Goal: Task Accomplishment & Management: Manage account settings

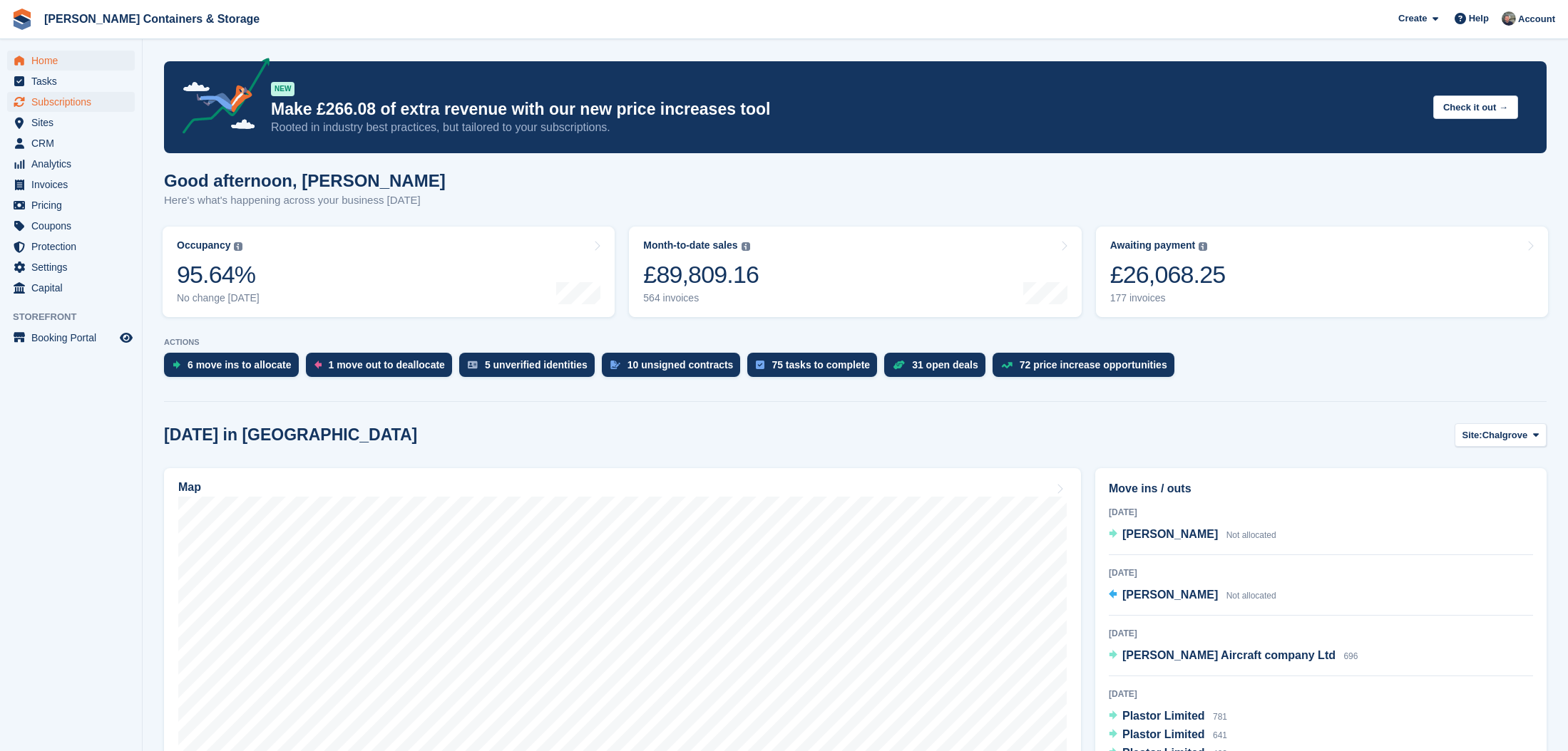
click at [64, 99] on span "Subscriptions" at bounding box center [74, 102] width 85 height 20
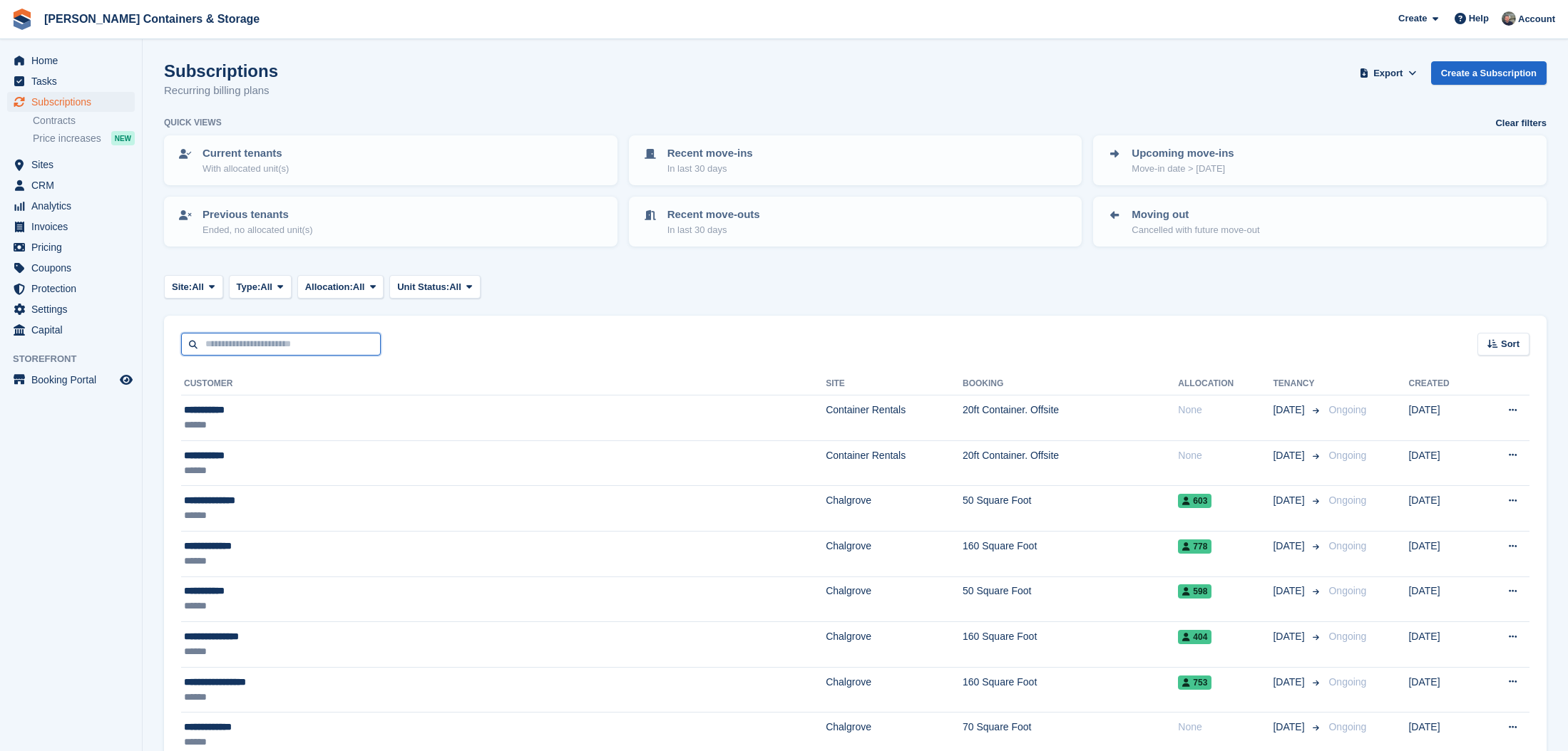
click at [235, 334] on input "text" at bounding box center [281, 344] width 200 height 24
type input "********"
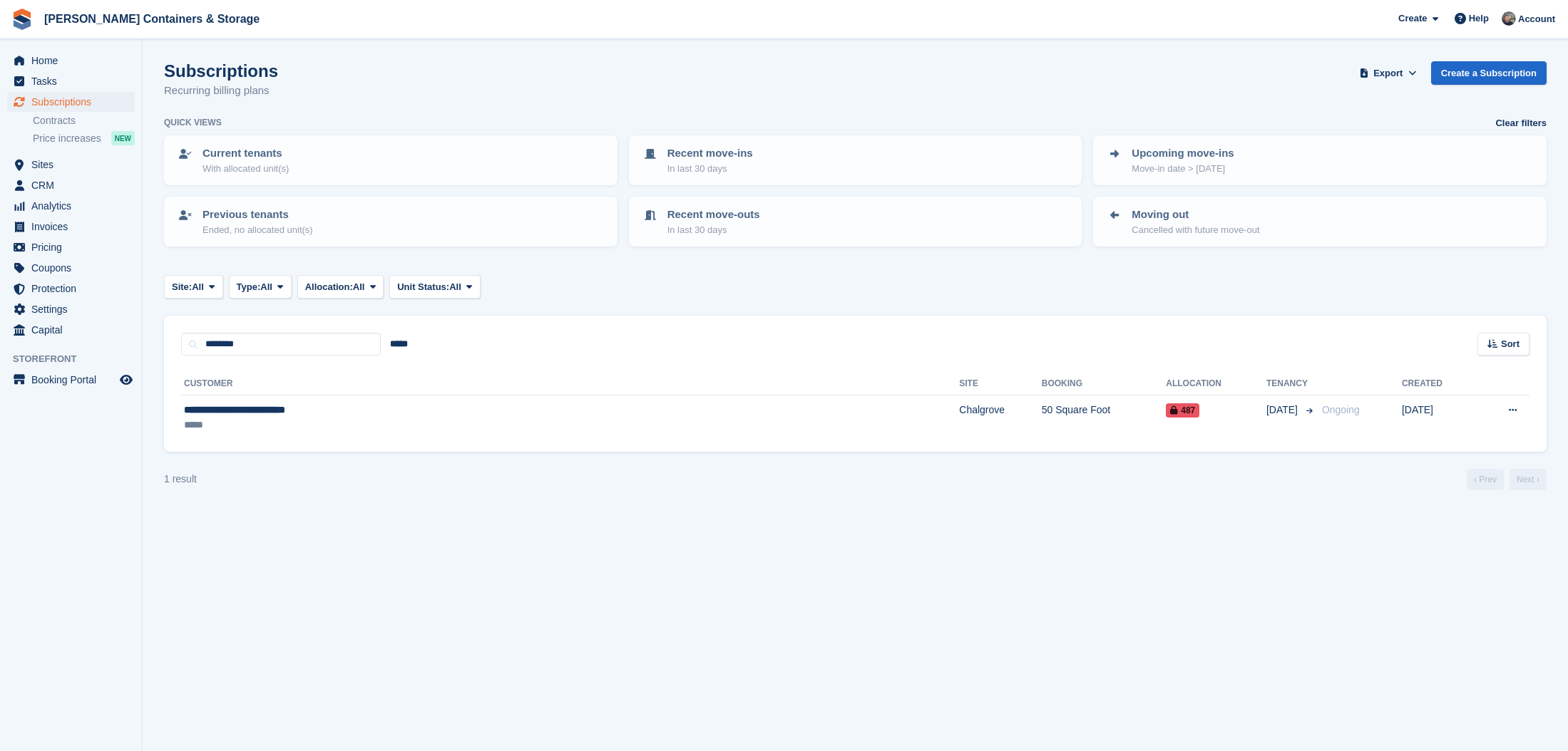
click at [84, 95] on span "Subscriptions" at bounding box center [74, 102] width 85 height 20
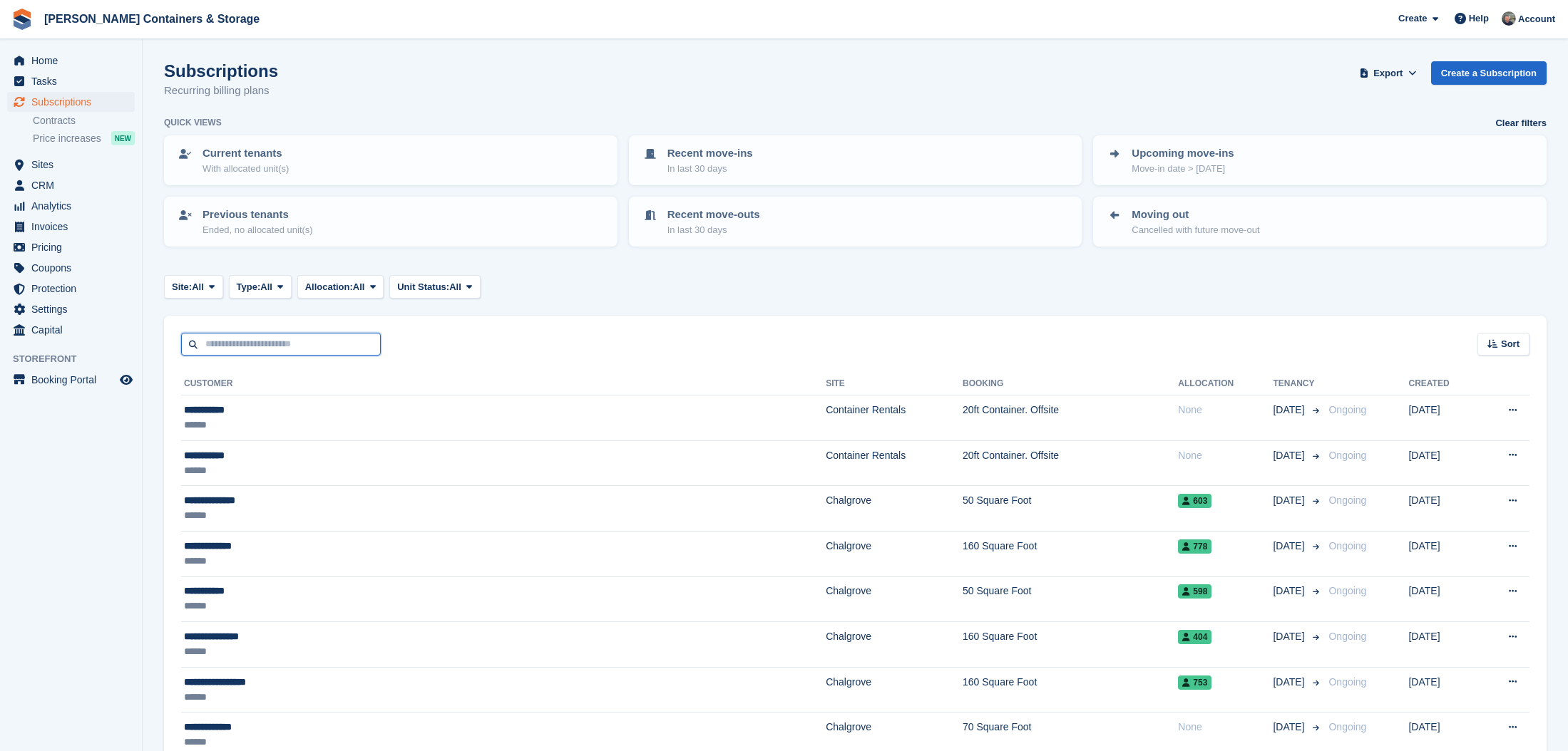
click at [243, 333] on input "text" at bounding box center [281, 344] width 200 height 24
click at [31, 57] on span "Home" at bounding box center [74, 61] width 85 height 20
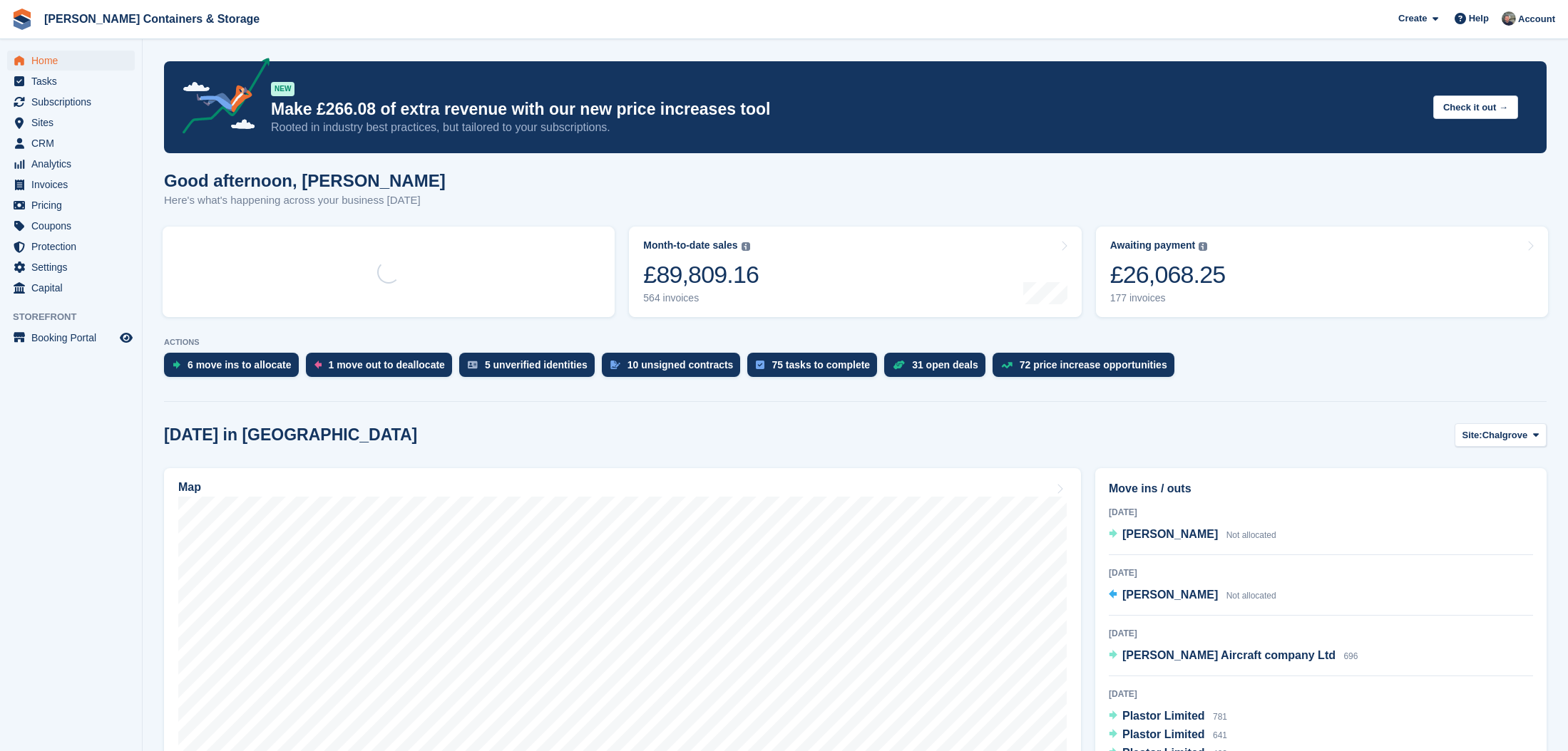
scroll to position [209, 0]
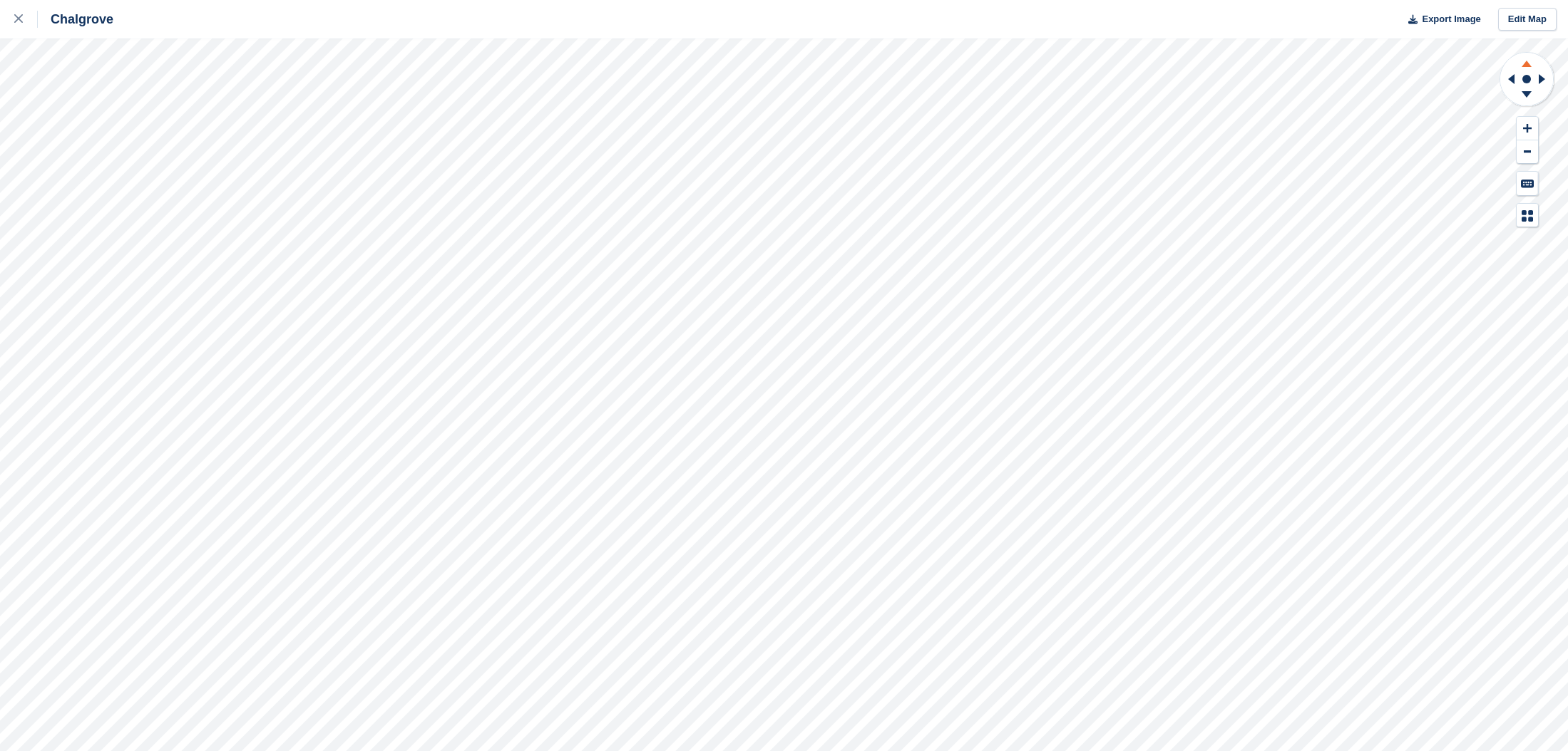
click at [1530, 62] on icon at bounding box center [1527, 61] width 37 height 18
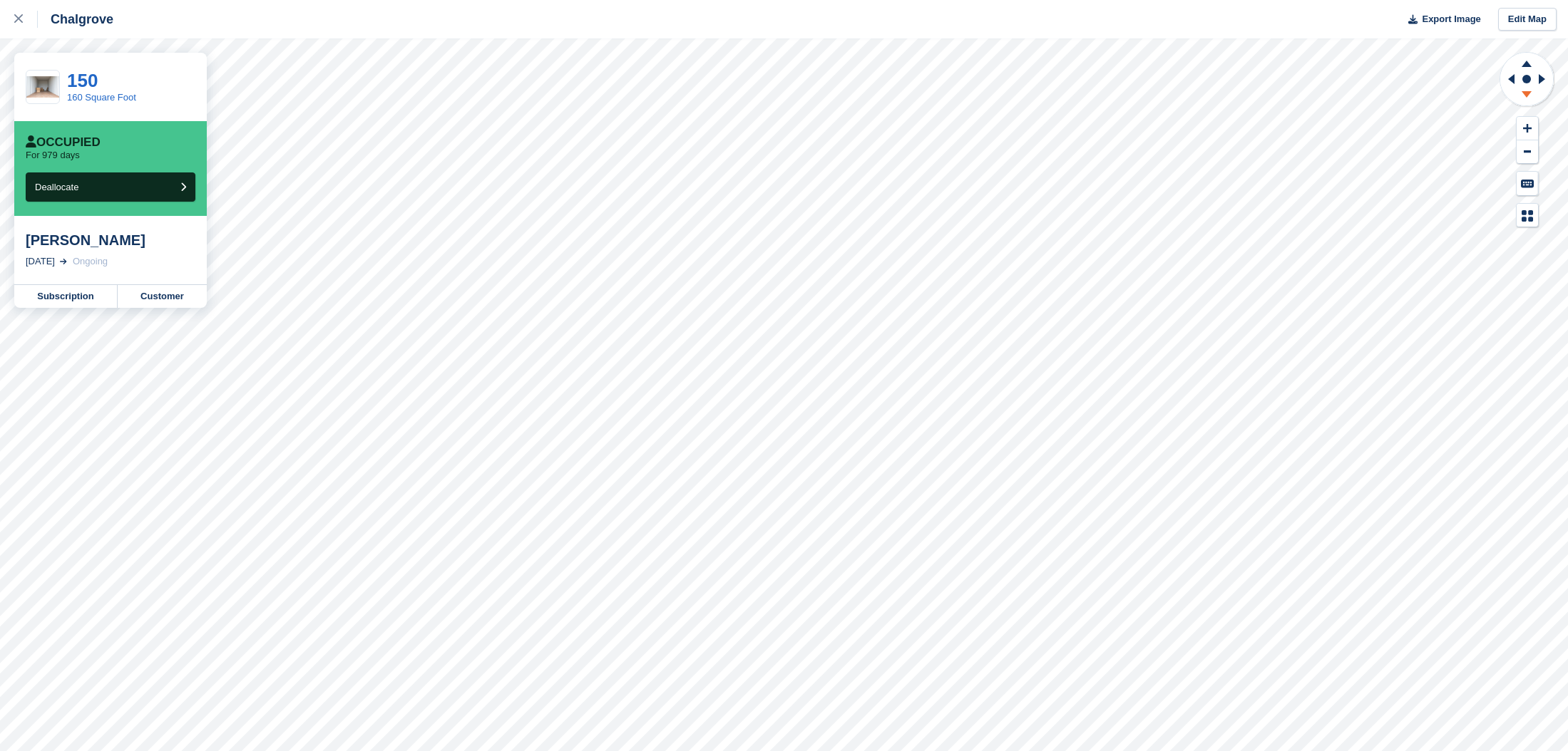
click at [1527, 96] on icon at bounding box center [1527, 94] width 10 height 7
